Goal: Information Seeking & Learning: Check status

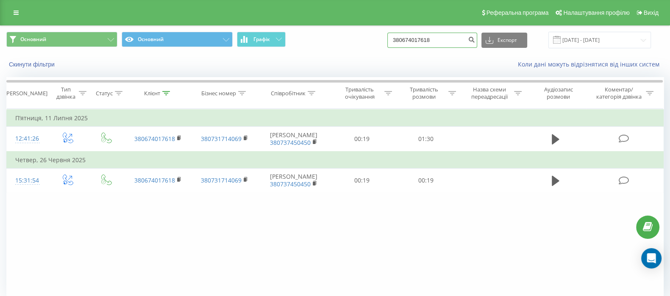
drag, startPoint x: 452, startPoint y: 38, endPoint x: 357, endPoint y: 44, distance: 94.3
click at [357, 44] on div "Основний Основний Графік 380674017618 Експорт .csv .xls .xlsx 19.06.2025 - 19.0…" at bounding box center [335, 40] width 658 height 17
paste input "+380676146767"
click at [408, 36] on input "+380676146767" at bounding box center [433, 40] width 90 height 15
type input "380676146767"
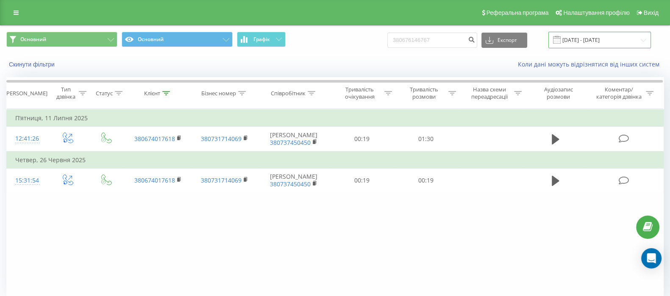
click at [575, 42] on input "[DATE] - [DATE]" at bounding box center [600, 40] width 103 height 17
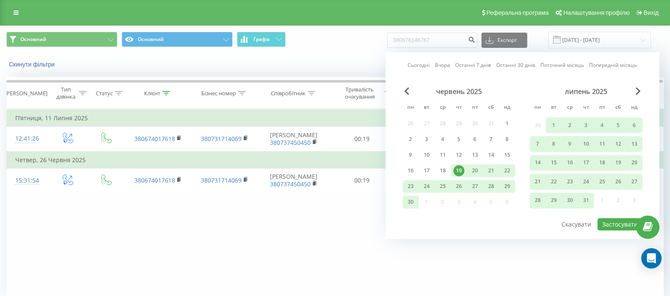
click at [410, 92] on div "червень 2025" at bounding box center [459, 91] width 113 height 8
click at [405, 92] on span "Previous Month" at bounding box center [407, 91] width 5 height 8
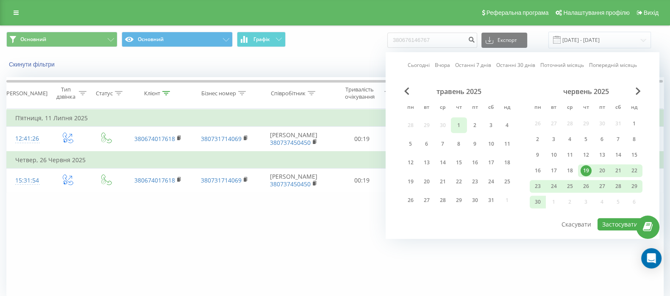
click at [460, 124] on div "1" at bounding box center [459, 125] width 11 height 11
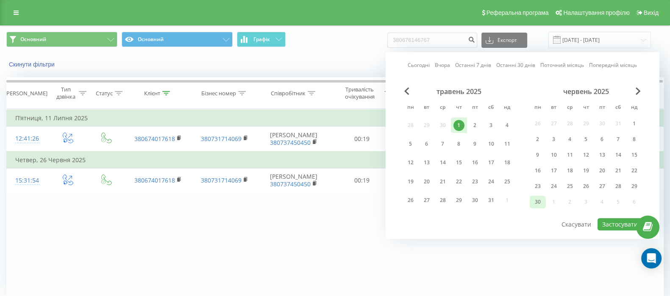
click at [541, 201] on div "30" at bounding box center [538, 202] width 11 height 11
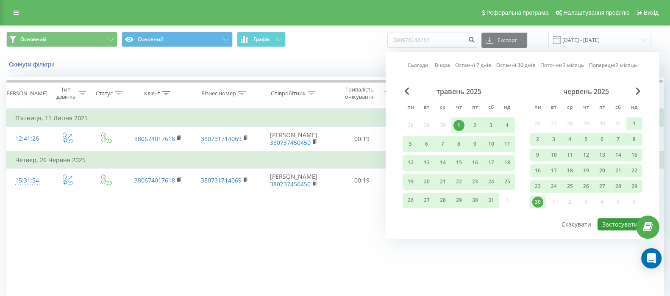
click at [617, 220] on button "Застосувати" at bounding box center [620, 224] width 45 height 12
type input "01.05.2025 - 30.06.2025"
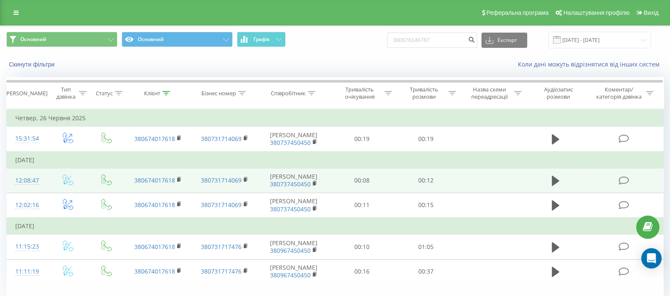
scroll to position [38, 0]
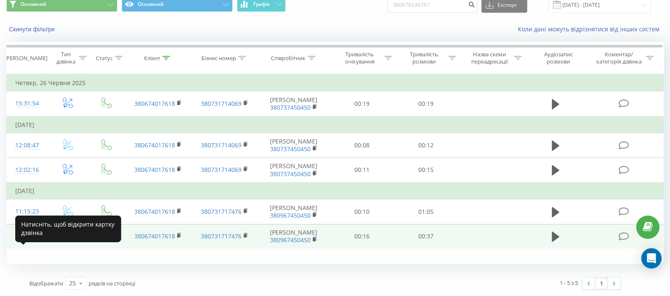
click at [23, 245] on div "11:11:19" at bounding box center [27, 237] width 24 height 17
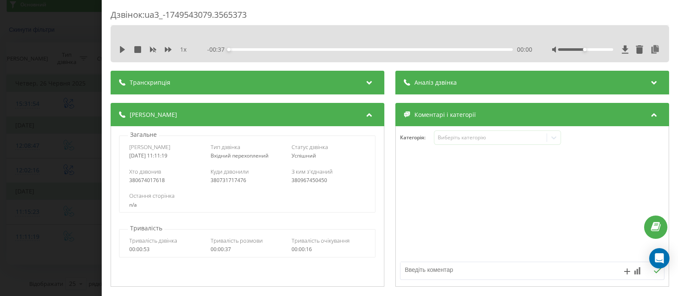
click at [30, 86] on div "Дзвінок : ua3_-1749543079.3565373 1 x - 00:37 00:00 00:00 Транскрипція Для AI-а…" at bounding box center [339, 148] width 678 height 296
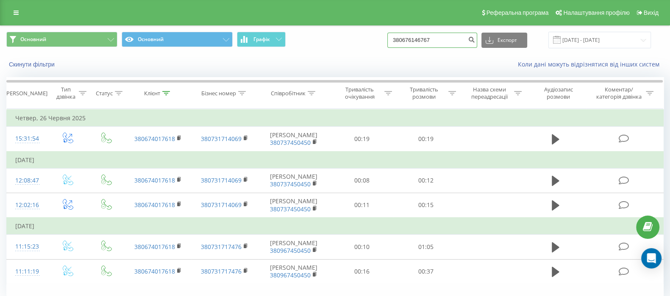
drag, startPoint x: 448, startPoint y: 36, endPoint x: 363, endPoint y: 38, distance: 84.8
click at [363, 38] on div "Основний Основний Графік 380676146767 Експорт .csv .xls .xlsx 01.05.2025 - 30.0…" at bounding box center [335, 40] width 658 height 17
paste input "+"
click at [406, 37] on input "+380676146767" at bounding box center [433, 40] width 90 height 15
type input "380676146767"
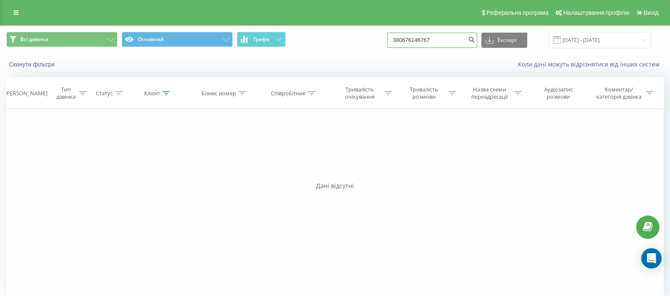
drag, startPoint x: 454, startPoint y: 43, endPoint x: 363, endPoint y: 39, distance: 91.2
click at [363, 39] on div "Всі дзвінки Основний Графік 380676146767 Експорт .csv .xls .xlsx 19.06.2025 - 1…" at bounding box center [335, 40] width 658 height 17
paste input "+380976259228"
type input "380976259228"
drag, startPoint x: 444, startPoint y: 38, endPoint x: 380, endPoint y: 35, distance: 64.5
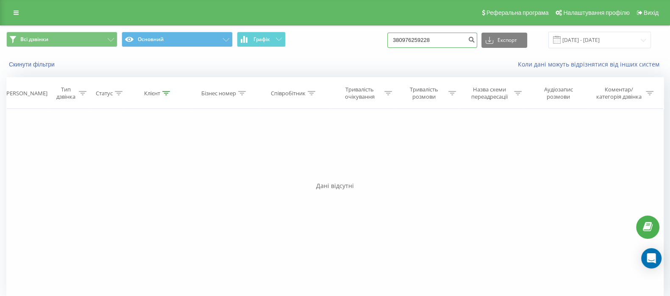
click at [380, 35] on div "Всі дзвінки Основний Графік 380976259228 Експорт .csv .xls .xlsx 19.06.2025 - 1…" at bounding box center [335, 40] width 658 height 17
click at [593, 37] on input "[DATE] - [DATE]" at bounding box center [600, 40] width 103 height 17
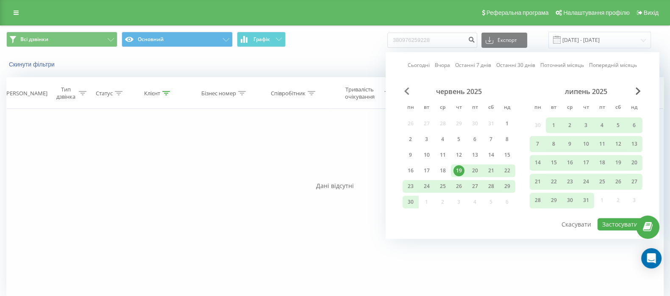
click at [406, 90] on span "Previous Month" at bounding box center [407, 91] width 5 height 8
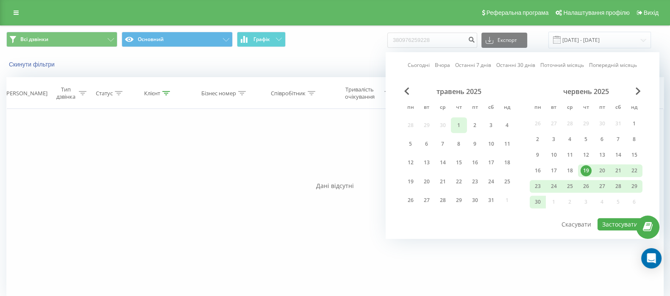
click at [458, 123] on div "1" at bounding box center [459, 125] width 11 height 11
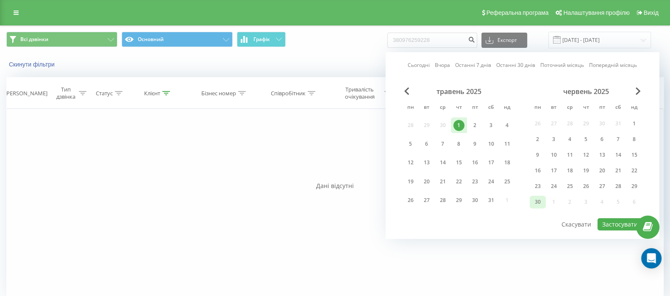
click at [538, 201] on div "30" at bounding box center [538, 202] width 11 height 11
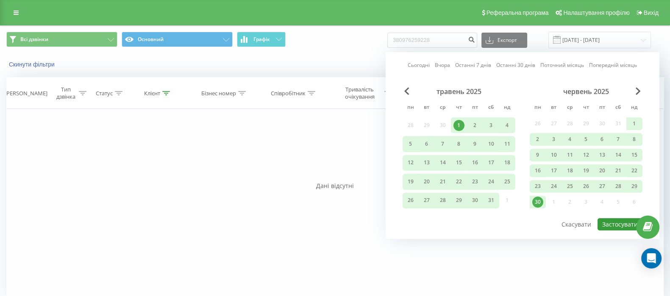
click at [625, 221] on button "Застосувати" at bounding box center [620, 224] width 45 height 12
type input "[DATE] - [DATE]"
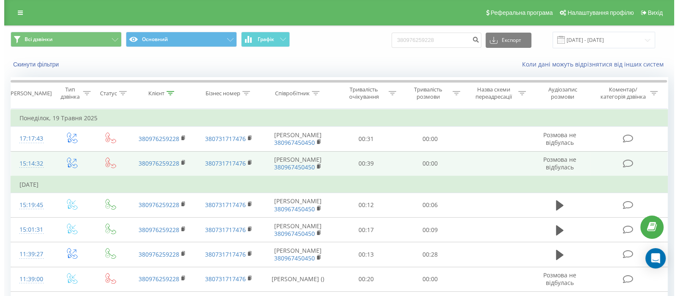
scroll to position [175, 0]
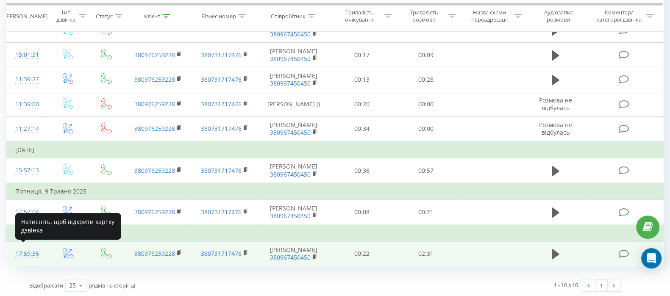
click at [21, 246] on div "17:59:36" at bounding box center [27, 254] width 24 height 17
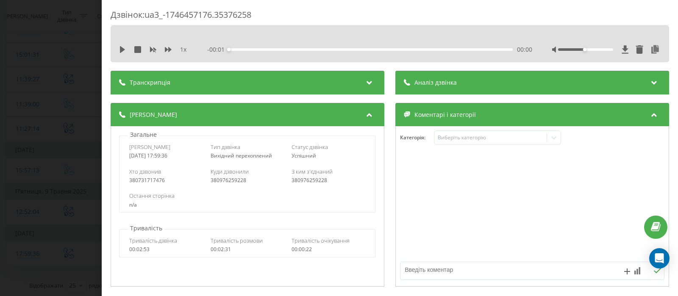
click at [64, 58] on div "Дзвінок : ua3_-1746457176.35376258 1 x - 00:01 00:00 00:00 Транскрипція Для AI-…" at bounding box center [339, 148] width 678 height 296
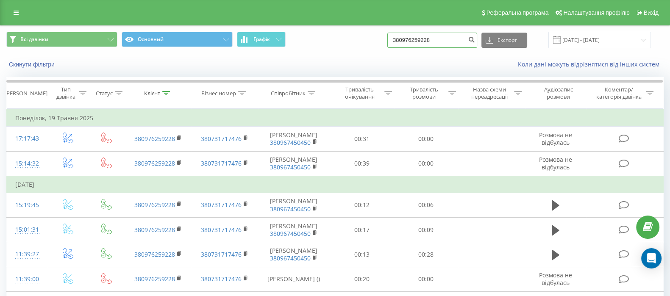
drag, startPoint x: 458, startPoint y: 39, endPoint x: 372, endPoint y: 47, distance: 86.5
click at [372, 47] on div "Всі дзвінки Основний Графік 380976259228 Експорт .csv .xls .xlsx 01.05.2025 - 3…" at bounding box center [335, 40] width 658 height 17
paste input "+380675620274"
click at [405, 41] on input "+380675620274" at bounding box center [433, 40] width 90 height 15
type input "380675620274"
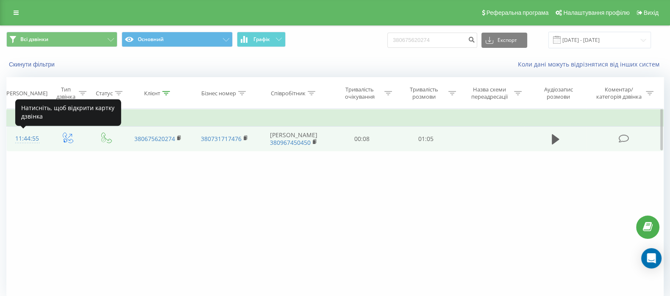
click at [28, 143] on div "11:44:55" at bounding box center [27, 139] width 24 height 17
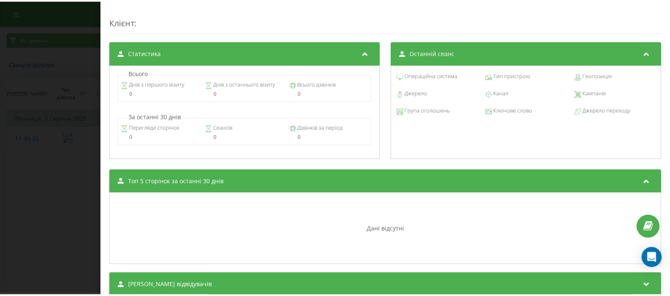
scroll to position [358, 0]
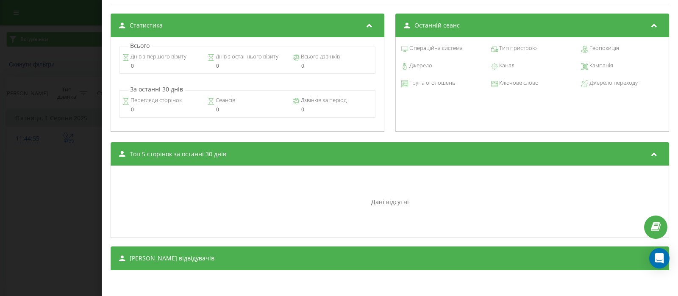
click at [13, 75] on div "Дзвінок : ua3_-1754037895.11098356 1 x - 01:04 00:00 00:00 Транскрипція Для AI-…" at bounding box center [339, 148] width 678 height 296
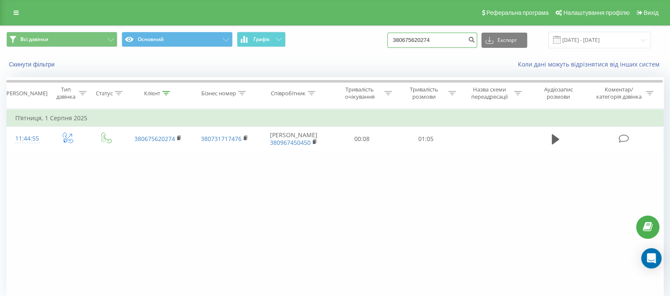
drag, startPoint x: 450, startPoint y: 43, endPoint x: 388, endPoint y: 41, distance: 61.9
click at [388, 41] on div "Всі дзвінки Основний Графік 380675620274 Експорт .csv .xls .xlsx 19.06.2025 - 1…" at bounding box center [335, 40] width 658 height 17
paste input "+380985234428"
click at [403, 42] on input "+380985234428" at bounding box center [433, 40] width 90 height 15
type input "380985234428"
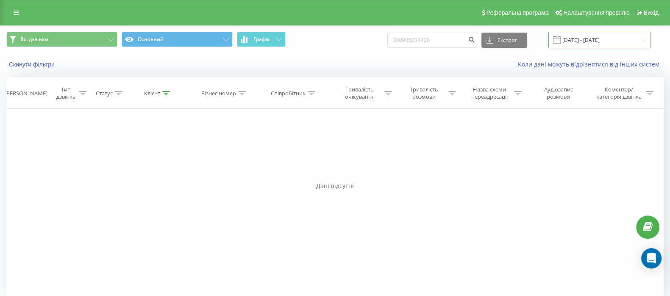
click at [581, 39] on input "[DATE] - [DATE]" at bounding box center [600, 40] width 103 height 17
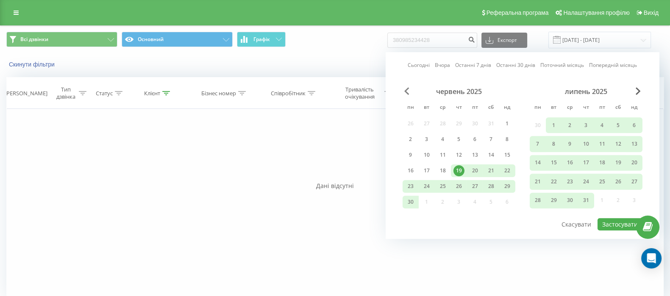
click at [407, 89] on span "Previous Month" at bounding box center [407, 91] width 5 height 8
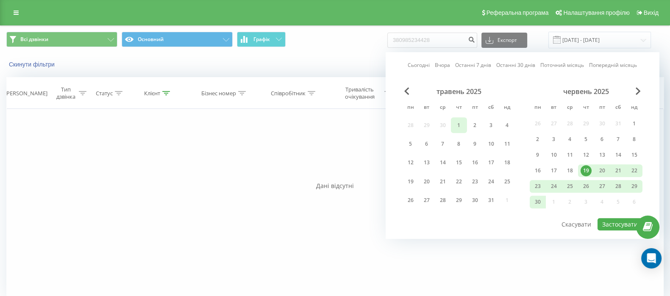
click at [461, 123] on div "1" at bounding box center [459, 125] width 11 height 11
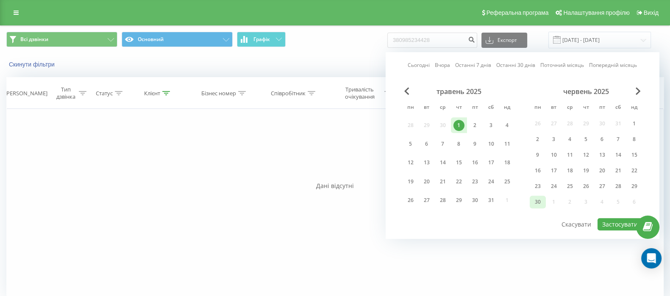
click at [541, 200] on div "30" at bounding box center [538, 202] width 11 height 11
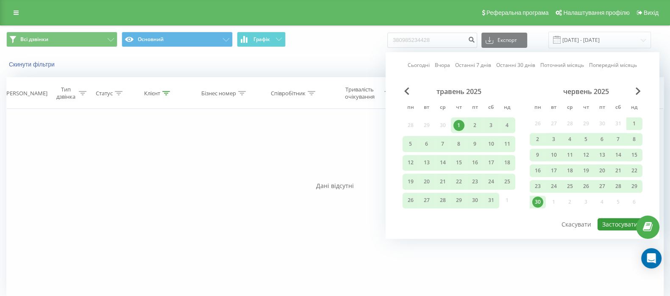
click at [624, 221] on button "Застосувати" at bounding box center [620, 224] width 45 height 12
type input "[DATE] - [DATE]"
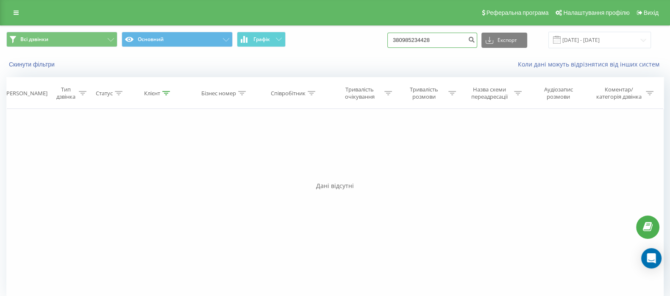
drag, startPoint x: 453, startPoint y: 43, endPoint x: 360, endPoint y: 44, distance: 93.3
click at [360, 44] on div "Всі дзвінки Основний Графік 380985234428 Експорт .csv .xls .xlsx 01.05.2025 - 3…" at bounding box center [335, 40] width 658 height 17
paste input "+380980000064"
click at [406, 41] on input "+380980000064" at bounding box center [433, 40] width 90 height 15
type input "380980000064"
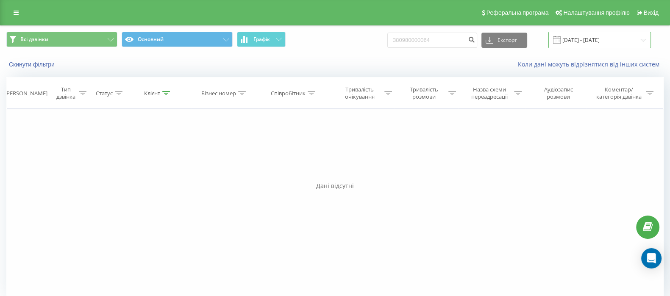
click at [602, 37] on input "[DATE] - [DATE]" at bounding box center [600, 40] width 103 height 17
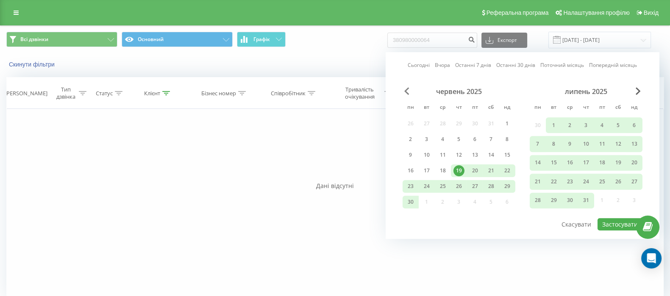
click at [407, 88] on span "Previous Month" at bounding box center [407, 91] width 5 height 8
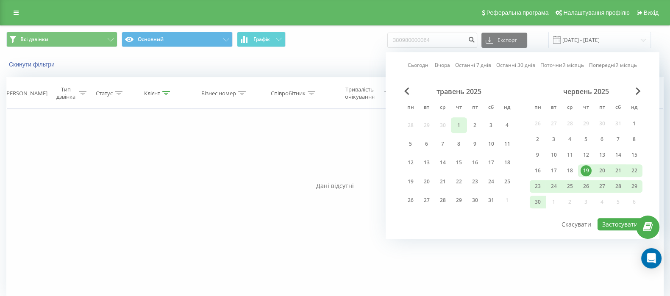
click at [462, 126] on div "1" at bounding box center [459, 125] width 11 height 11
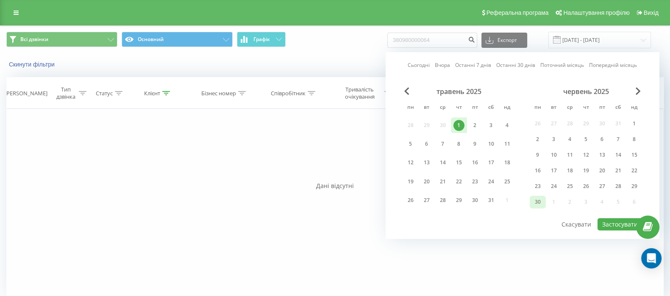
click at [541, 205] on div "30" at bounding box center [538, 202] width 11 height 11
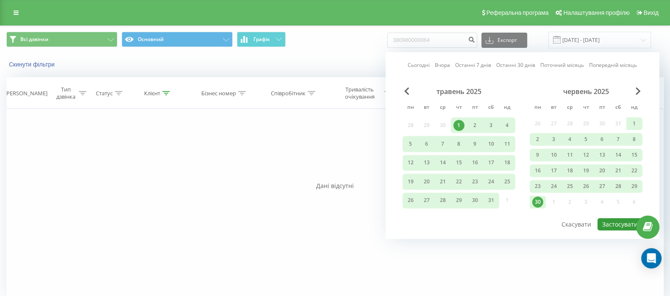
click at [619, 229] on button "Застосувати" at bounding box center [620, 224] width 45 height 12
type input "[DATE] - [DATE]"
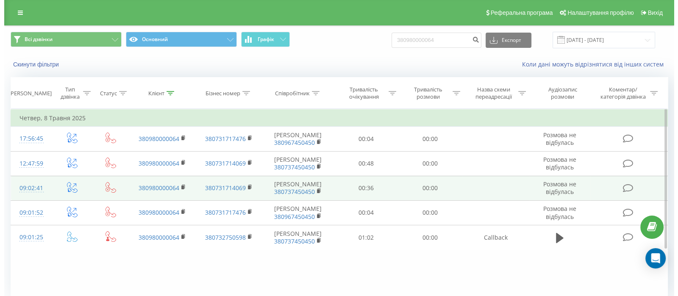
scroll to position [35, 0]
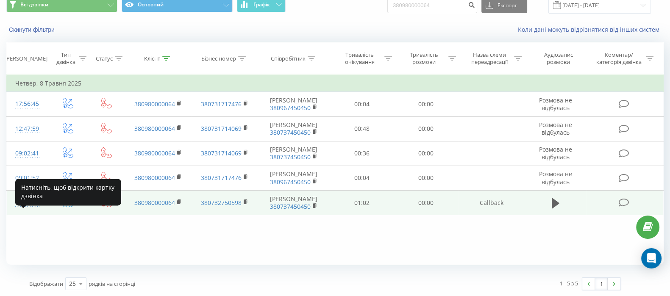
click at [29, 211] on div "09:01:25" at bounding box center [27, 203] width 24 height 17
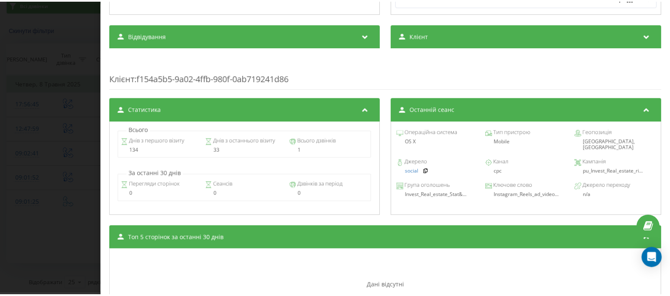
scroll to position [278, 0]
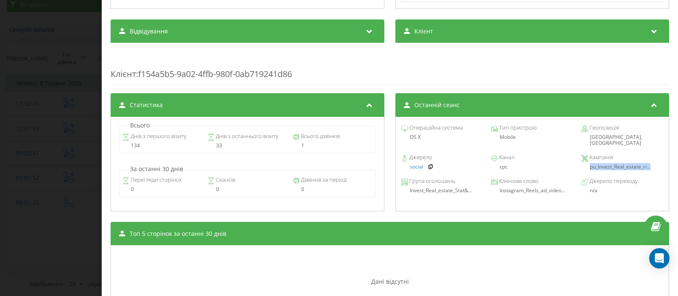
drag, startPoint x: 584, startPoint y: 160, endPoint x: 651, endPoint y: 160, distance: 67.0
click at [651, 164] on div "pu_Invest_Real_estate_ri..." at bounding box center [623, 167] width 82 height 6
copy span "pu_Invest_Real_estate_ri..."
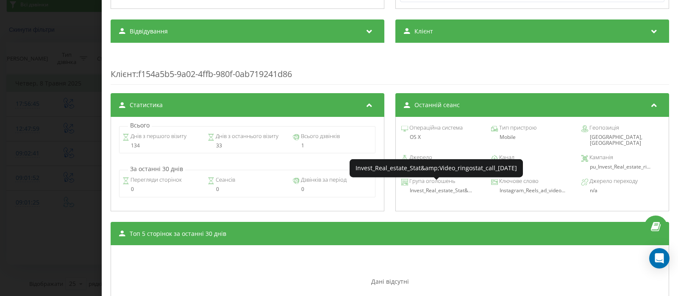
click at [444, 187] on span "Invest_Real_estate_Stat&..." at bounding box center [441, 190] width 62 height 7
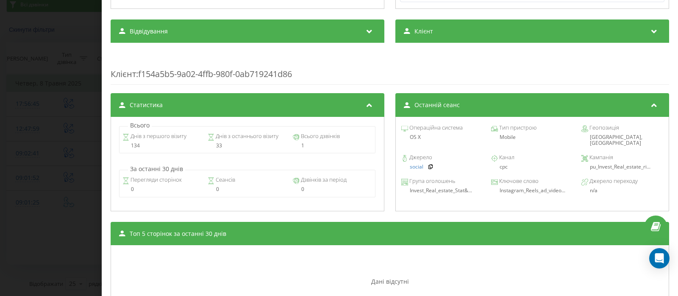
click at [590, 163] on span "pu_Invest_Real_estate_ri..." at bounding box center [620, 166] width 61 height 7
drag, startPoint x: 583, startPoint y: 159, endPoint x: 666, endPoint y: 158, distance: 83.1
click at [666, 158] on div "Дзвінок : ua5_-1746684085.35280585 1 x - 00:47 00:00 00:00 Транскрипція Для AI-…" at bounding box center [390, 148] width 577 height 296
click at [622, 163] on span "pu_Invest_Real_estate_ri..." at bounding box center [620, 166] width 61 height 7
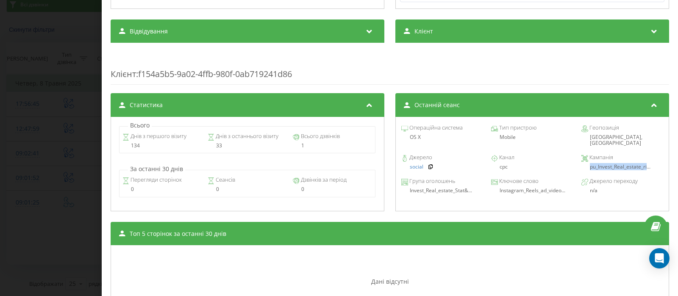
click at [90, 48] on div "Дзвінок : ua5_-1746684085.35280585 1 x - 00:47 00:00 00:00 Транскрипція Для AI-…" at bounding box center [339, 148] width 678 height 296
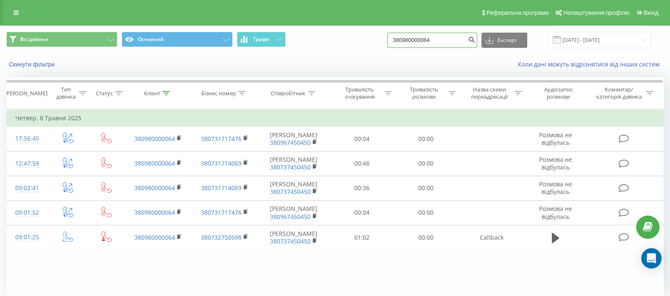
drag, startPoint x: 443, startPoint y: 40, endPoint x: 366, endPoint y: 45, distance: 77.3
click at [366, 45] on div "Всі дзвінки Основний Графік 380980000064 Експорт .csv .xls .xlsx 01.05.2025 - 3…" at bounding box center [335, 40] width 658 height 17
paste input "+380980060485"
click at [403, 39] on input "+380980060485" at bounding box center [433, 40] width 90 height 15
type input "380980060485"
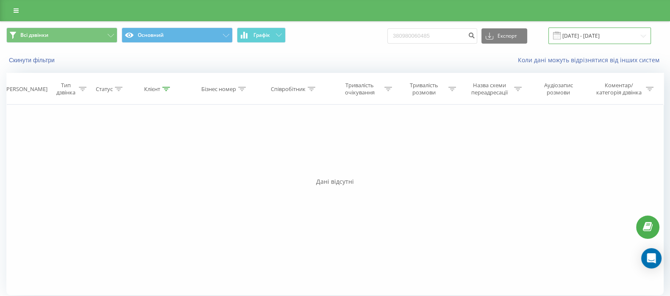
click at [589, 39] on input "[DATE] - [DATE]" at bounding box center [600, 36] width 103 height 17
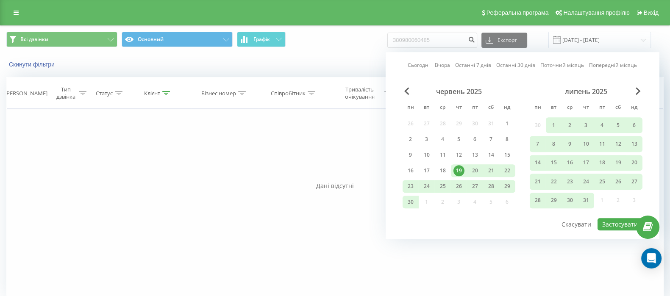
click at [403, 92] on div "червень 2025" at bounding box center [459, 91] width 113 height 8
click at [407, 91] on span "Previous Month" at bounding box center [407, 91] width 5 height 8
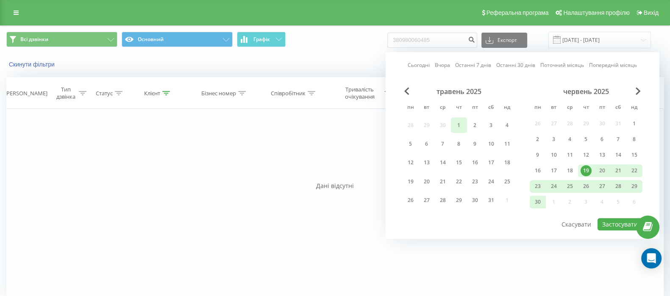
click at [458, 125] on div "1" at bounding box center [459, 125] width 11 height 11
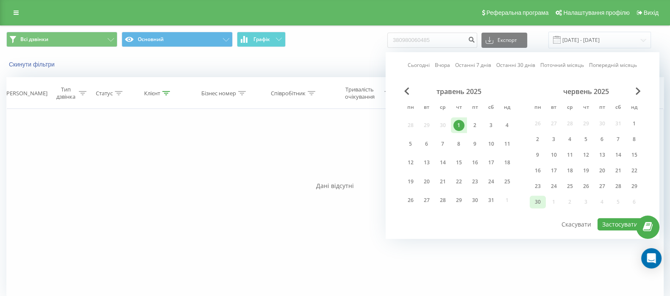
click at [536, 200] on div "30" at bounding box center [538, 202] width 11 height 11
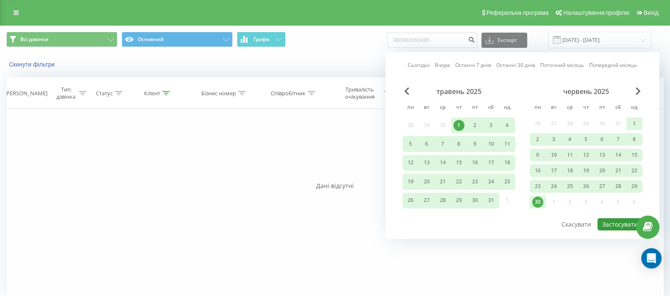
click at [608, 228] on button "Застосувати" at bounding box center [620, 224] width 45 height 12
type input "01.05.2025 - 30.06.2025"
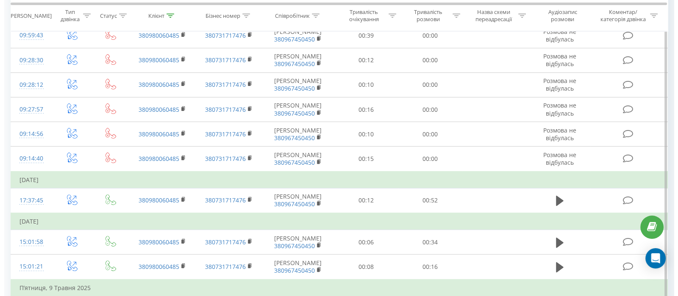
scroll to position [439, 0]
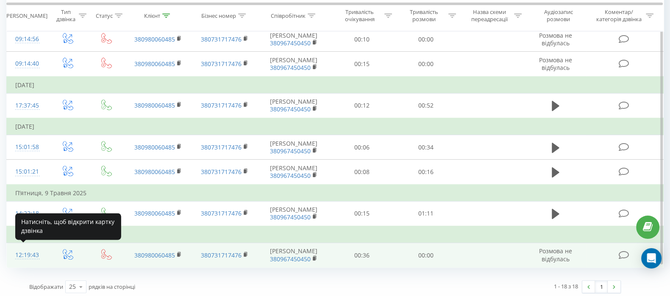
click at [33, 251] on div "12:19:43" at bounding box center [27, 255] width 24 height 17
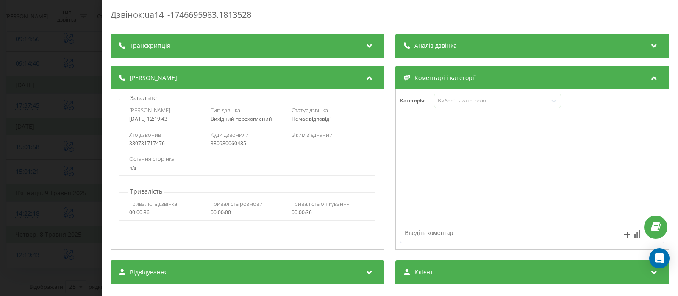
click at [42, 125] on div "Дзвінок : ua14_-1746695983.1813528 Транскрипція Для AI-аналізу майбутніх дзвінк…" at bounding box center [339, 148] width 678 height 296
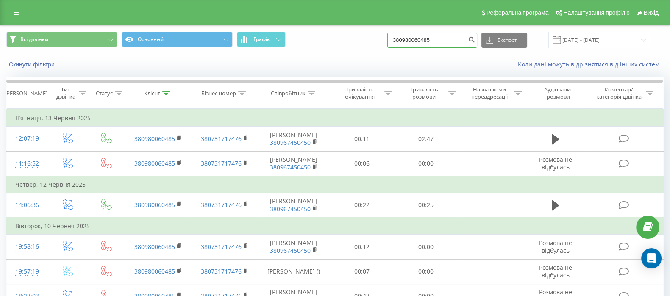
drag, startPoint x: 450, startPoint y: 42, endPoint x: 377, endPoint y: 40, distance: 73.4
click at [377, 40] on div "Всі дзвінки Основний Графік 380980060485 Експорт .csv .xls .xlsx 01.05.2025 - 3…" at bounding box center [335, 40] width 658 height 17
paste input "+380686017783"
click at [406, 40] on input "+380686017783" at bounding box center [433, 40] width 90 height 15
type input "380686017783"
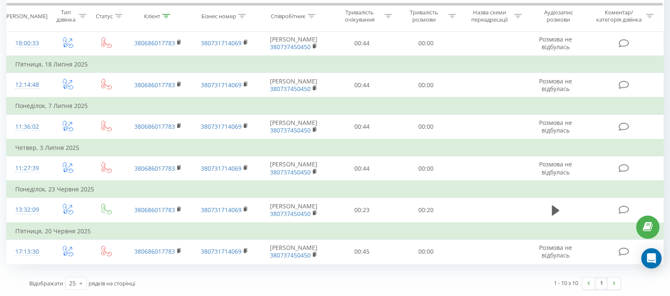
scroll to position [325, 0]
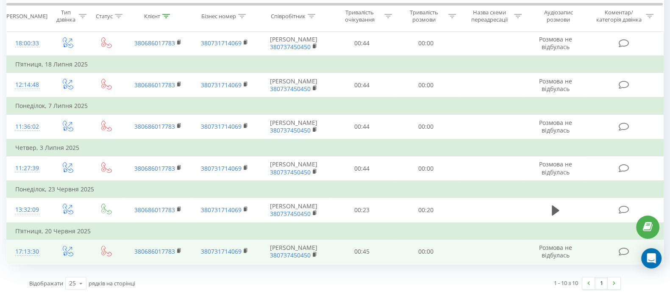
click at [23, 244] on div "17:13:30" at bounding box center [27, 252] width 24 height 17
